Goal: Task Accomplishment & Management: Complete application form

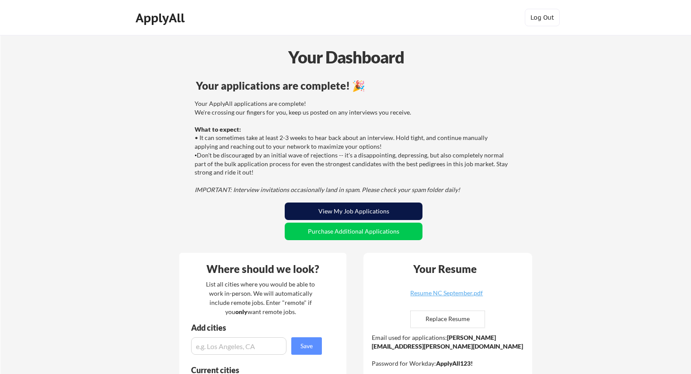
click at [373, 209] on button "View My Job Applications" at bounding box center [354, 210] width 138 height 17
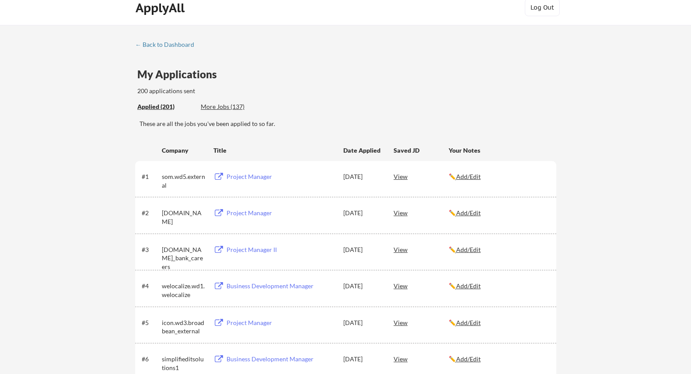
scroll to position [11, 0]
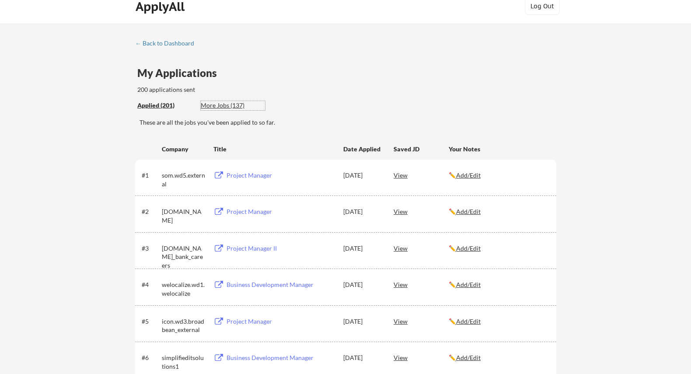
click at [216, 108] on div "More Jobs (137)" at bounding box center [233, 105] width 64 height 9
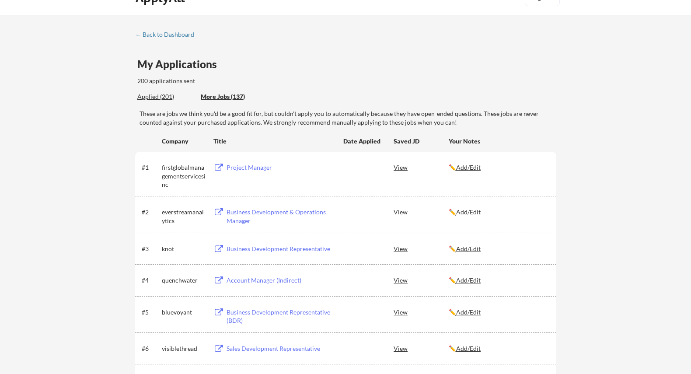
scroll to position [22, 0]
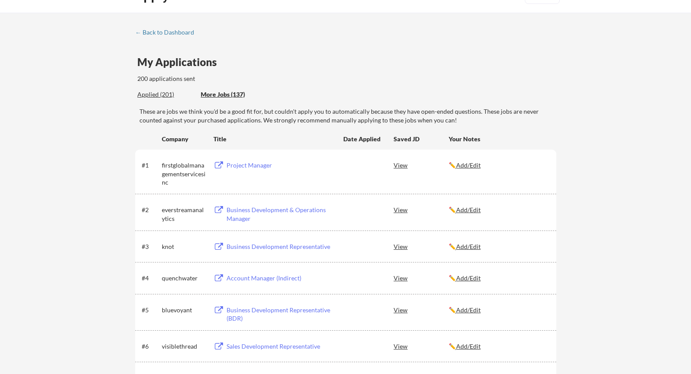
click at [257, 165] on div "Project Manager" at bounding box center [280, 165] width 108 height 9
click at [247, 215] on div "Business Development & Operations Manager" at bounding box center [280, 213] width 108 height 17
click at [270, 246] on div "Business Development Representative" at bounding box center [280, 246] width 108 height 9
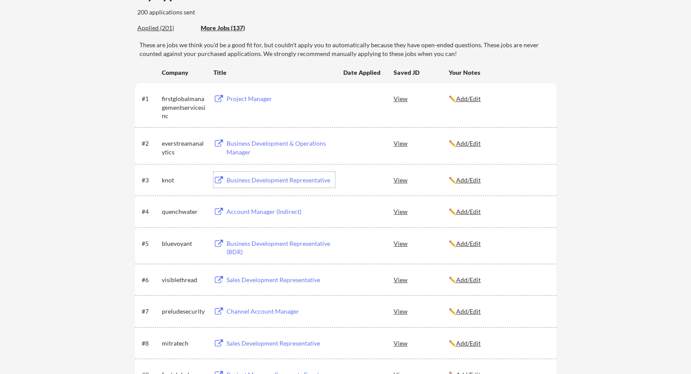
scroll to position [90, 0]
click at [283, 214] on div "Account Manager (Indirect)" at bounding box center [280, 210] width 108 height 9
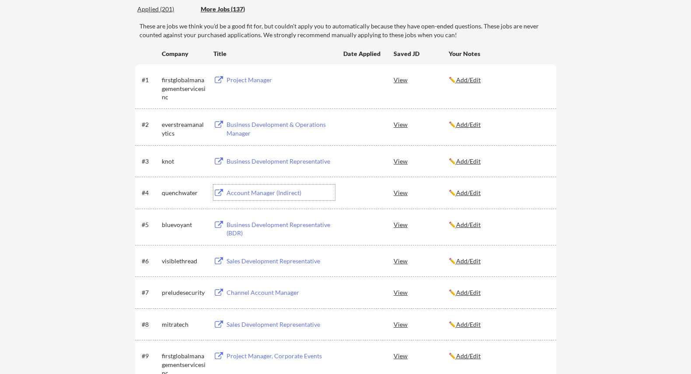
scroll to position [108, 0]
click at [315, 226] on div "Business Development Representative (BDR)" at bounding box center [280, 228] width 108 height 17
click at [276, 259] on div "Sales Development Representative" at bounding box center [280, 260] width 108 height 9
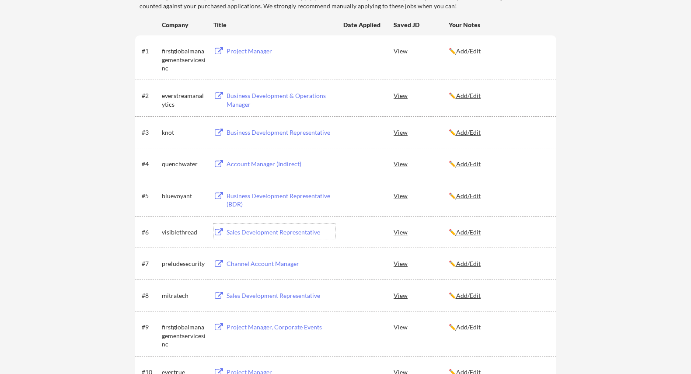
scroll to position [137, 0]
click at [293, 264] on div "Channel Account Manager" at bounding box center [280, 263] width 108 height 9
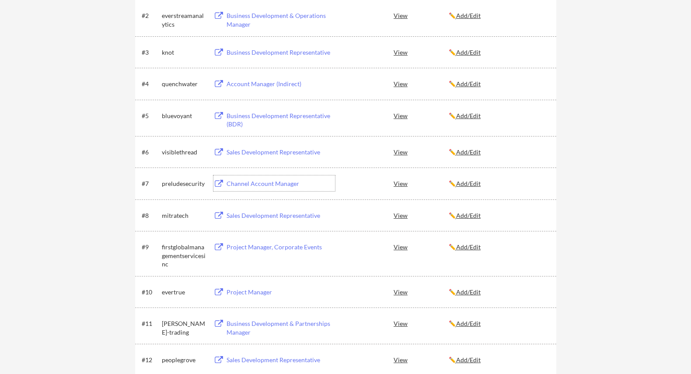
scroll to position [226, 0]
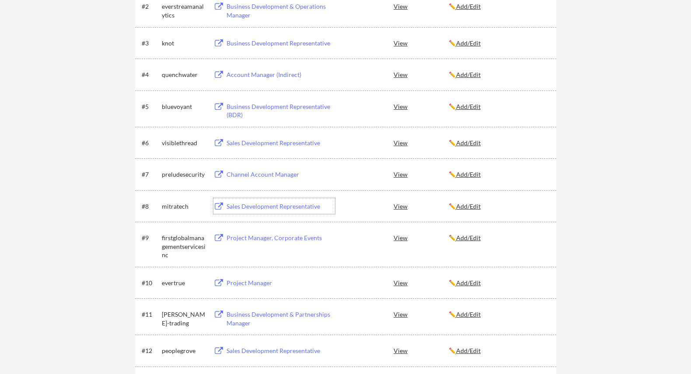
click at [297, 208] on div "Sales Development Representative" at bounding box center [280, 206] width 108 height 9
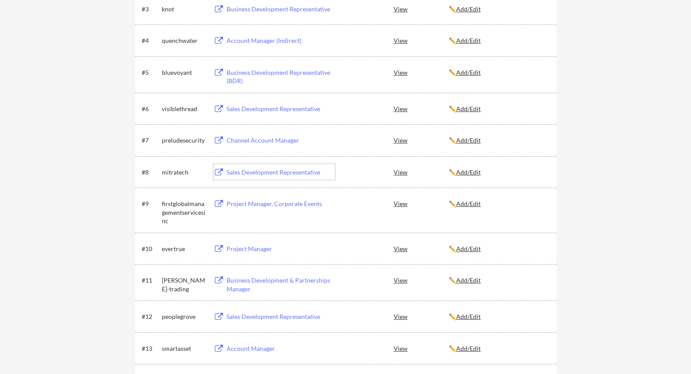
scroll to position [261, 0]
click at [304, 207] on div "Project Manager, Corporate Events" at bounding box center [279, 202] width 111 height 16
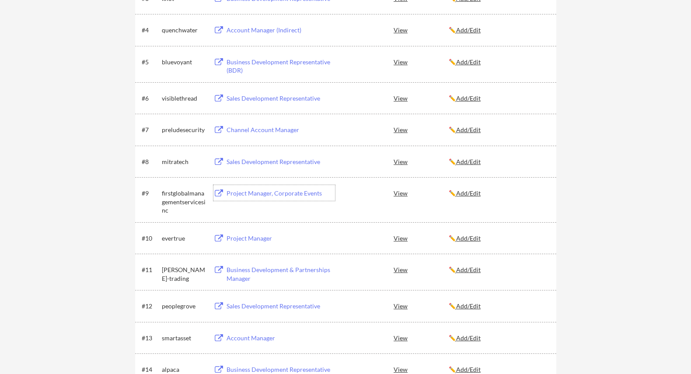
scroll to position [345, 0]
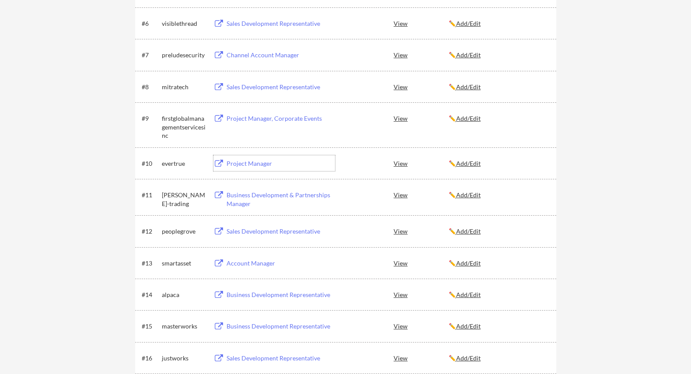
click at [253, 164] on div "Project Manager" at bounding box center [280, 163] width 108 height 9
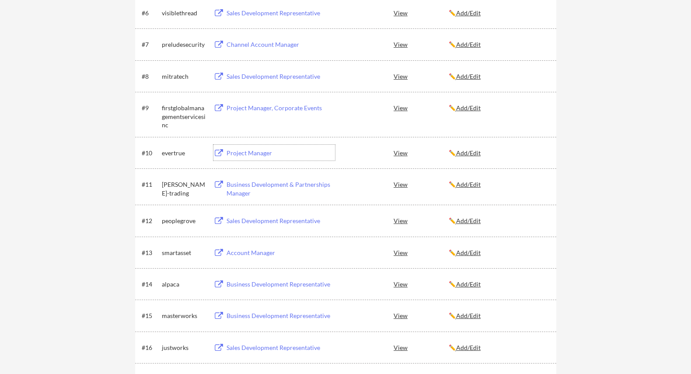
scroll to position [356, 0]
click at [295, 183] on div "Business Development & Partnerships Manager" at bounding box center [280, 187] width 108 height 17
click at [310, 223] on div "Sales Development Representative" at bounding box center [280, 219] width 108 height 9
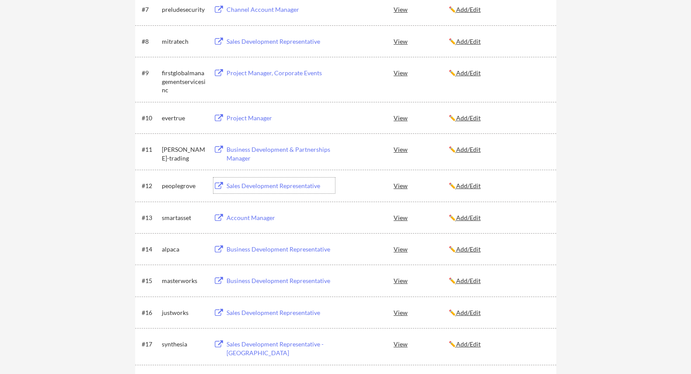
scroll to position [390, 0]
click at [260, 219] on div "Account Manager" at bounding box center [280, 218] width 108 height 9
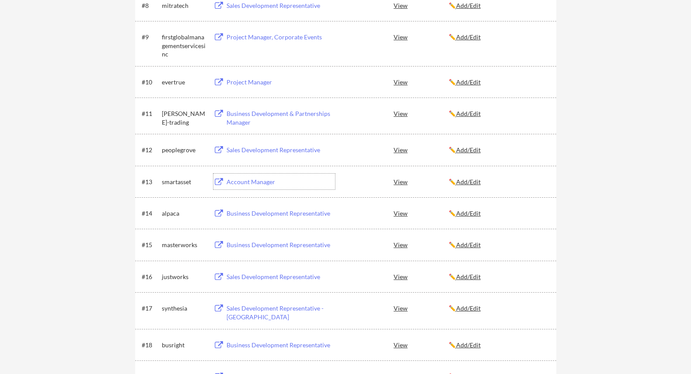
scroll to position [427, 0]
click at [319, 214] on div "Business Development Representative" at bounding box center [280, 212] width 108 height 9
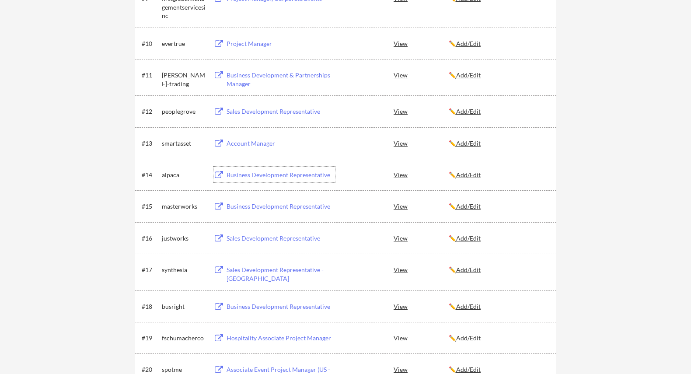
scroll to position [468, 0]
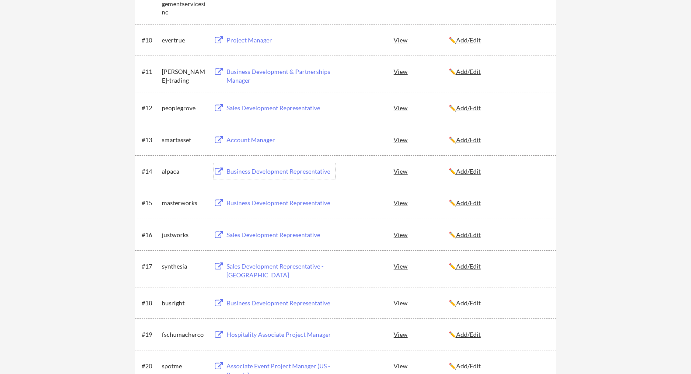
click at [316, 204] on div "Business Development Representative" at bounding box center [280, 202] width 108 height 9
click at [298, 233] on div "Sales Development Representative" at bounding box center [280, 234] width 108 height 9
click at [295, 264] on div "Sales Development Representative - [GEOGRAPHIC_DATA]" at bounding box center [280, 270] width 108 height 17
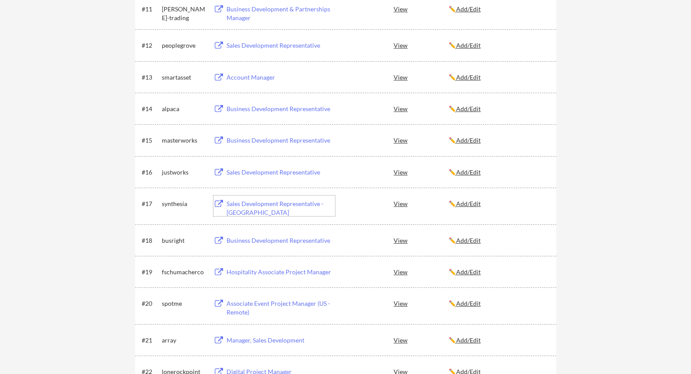
scroll to position [532, 0]
click at [323, 237] on div "Business Development Representative" at bounding box center [280, 239] width 108 height 9
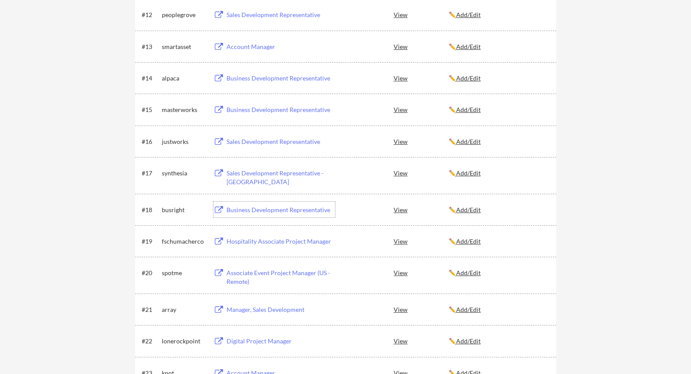
scroll to position [562, 0]
click at [326, 240] on div "Hospitality Associate Project Manager" at bounding box center [280, 240] width 108 height 9
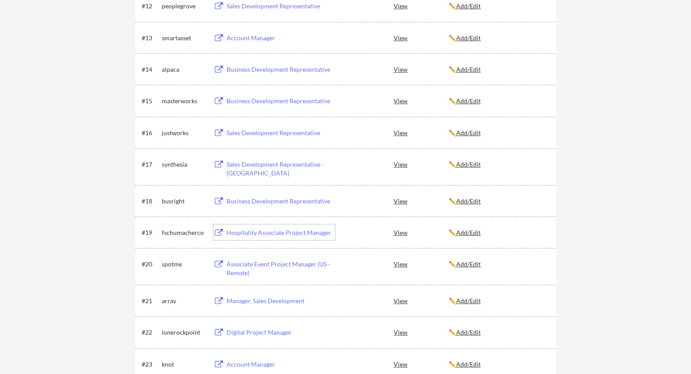
scroll to position [571, 0]
click at [320, 267] on div "Associate Event Project Manager (US - Remote)" at bounding box center [280, 266] width 108 height 17
